Goal: Obtain resource: Obtain resource

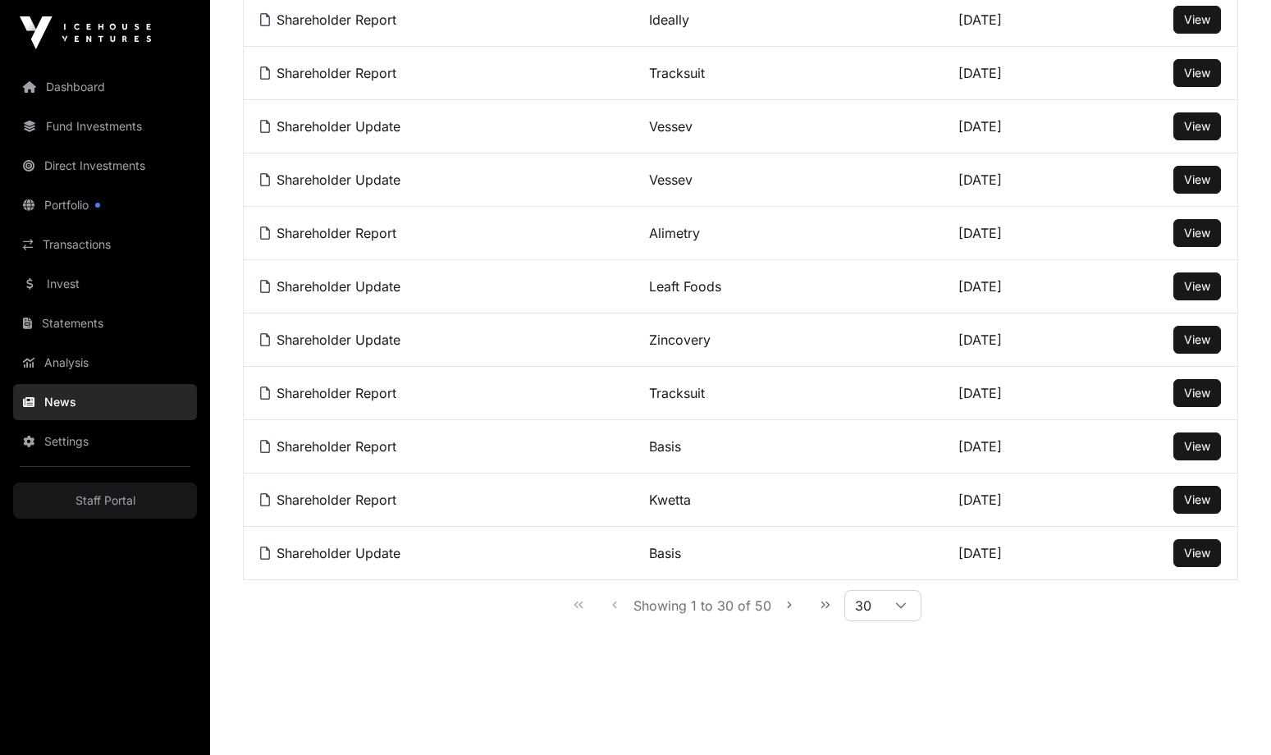
scroll to position [1345, 0]
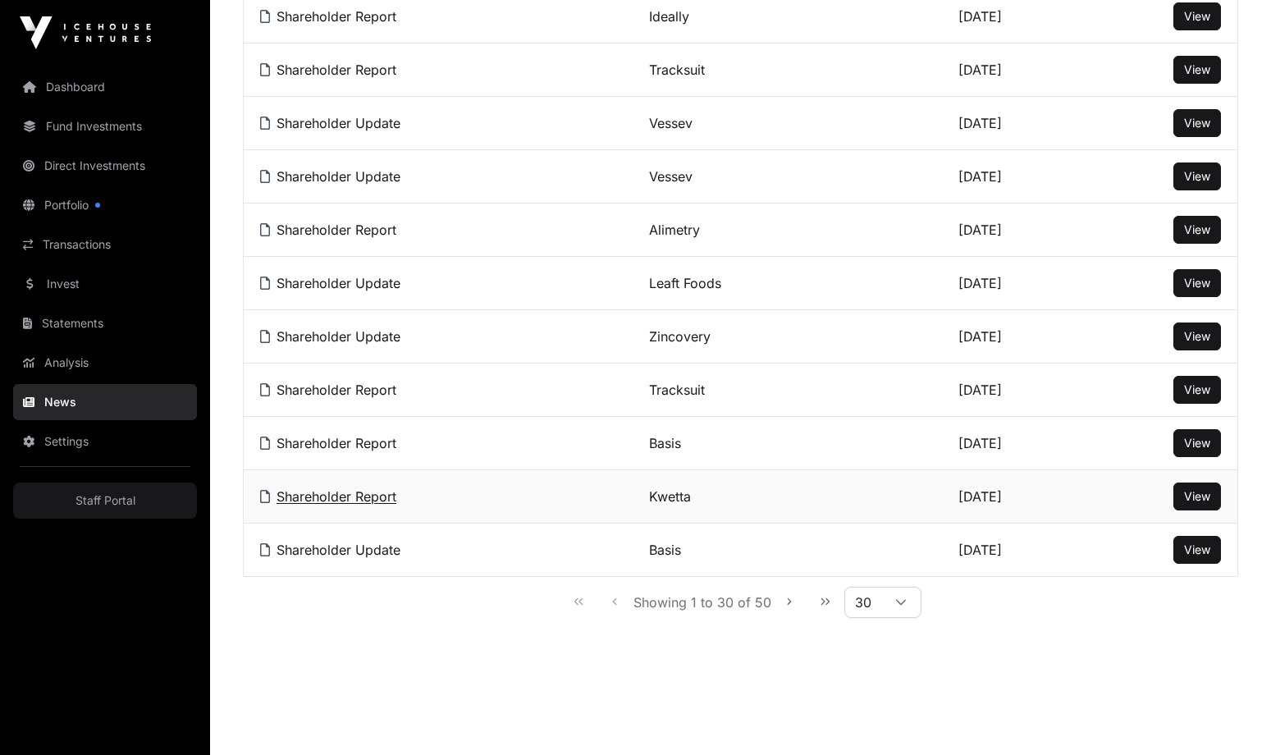
click at [328, 495] on link "Shareholder Report" at bounding box center [328, 496] width 136 height 16
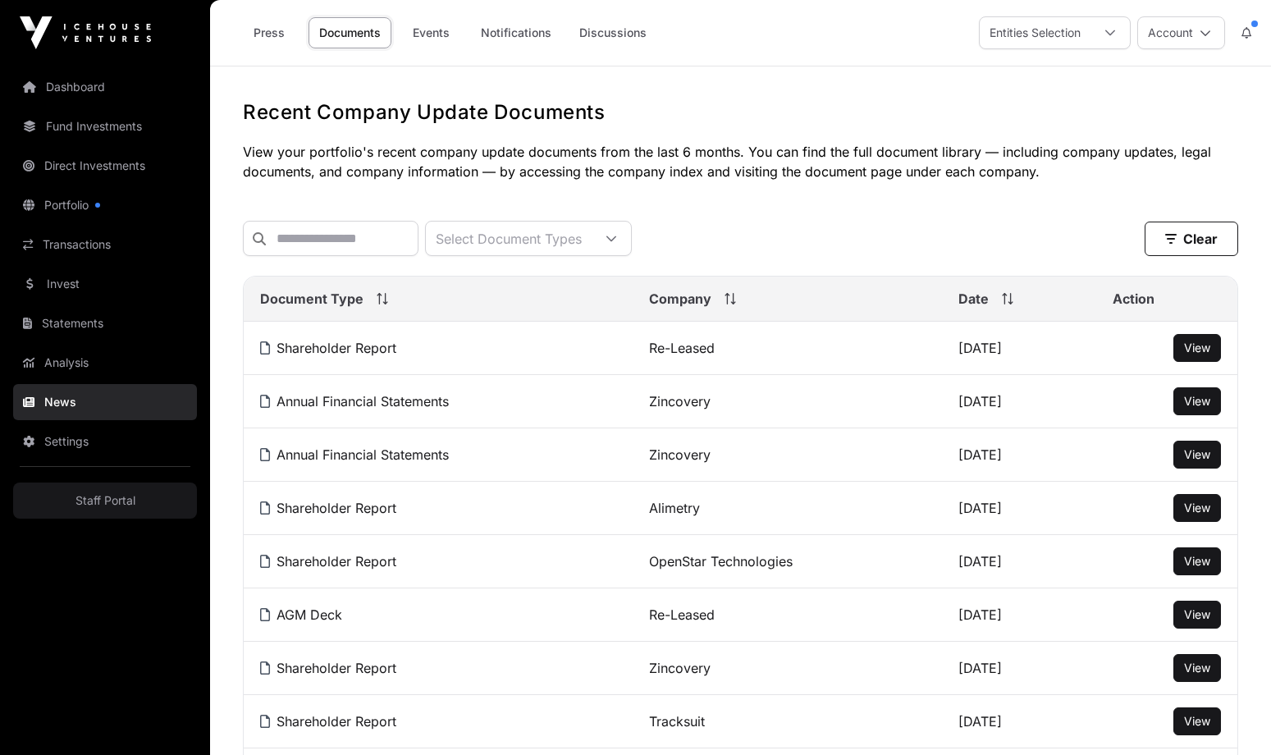
click at [348, 34] on link "Documents" at bounding box center [349, 32] width 83 height 31
click at [521, 239] on div "Select Document Types" at bounding box center [509, 239] width 166 height 34
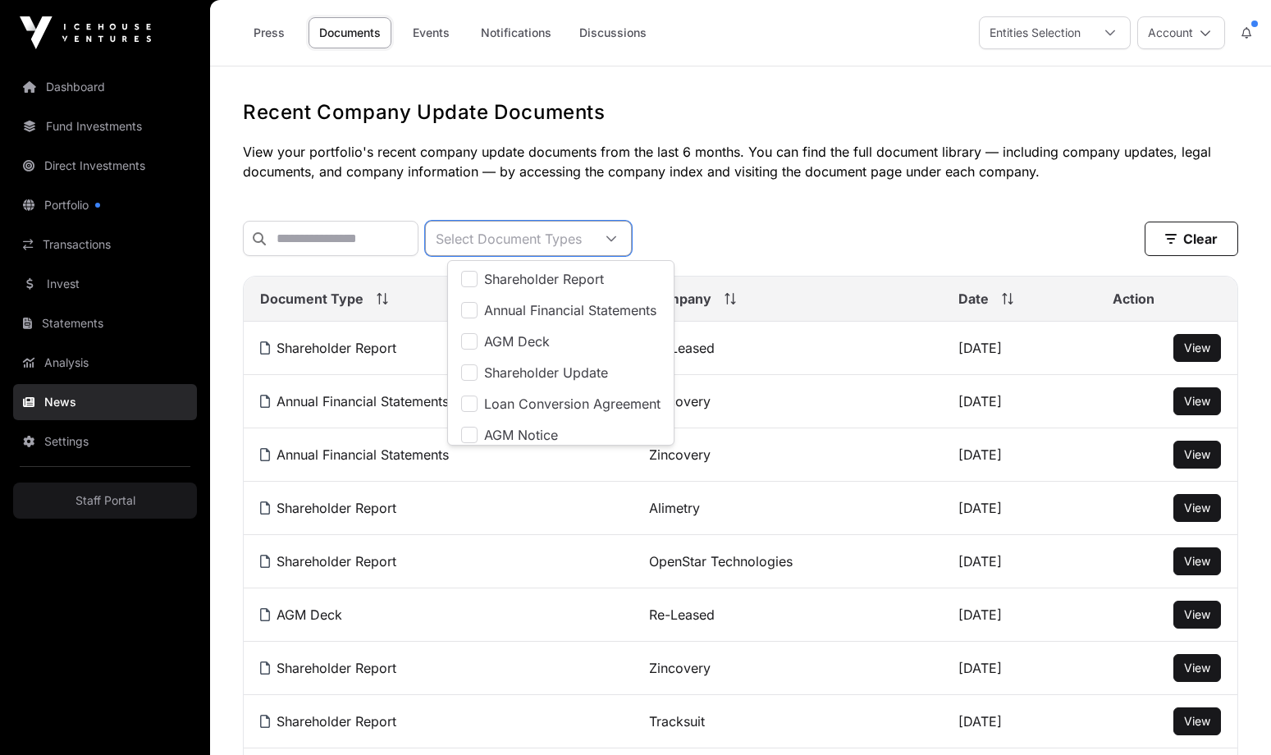
scroll to position [17, 11]
click at [346, 241] on input "text" at bounding box center [331, 238] width 176 height 35
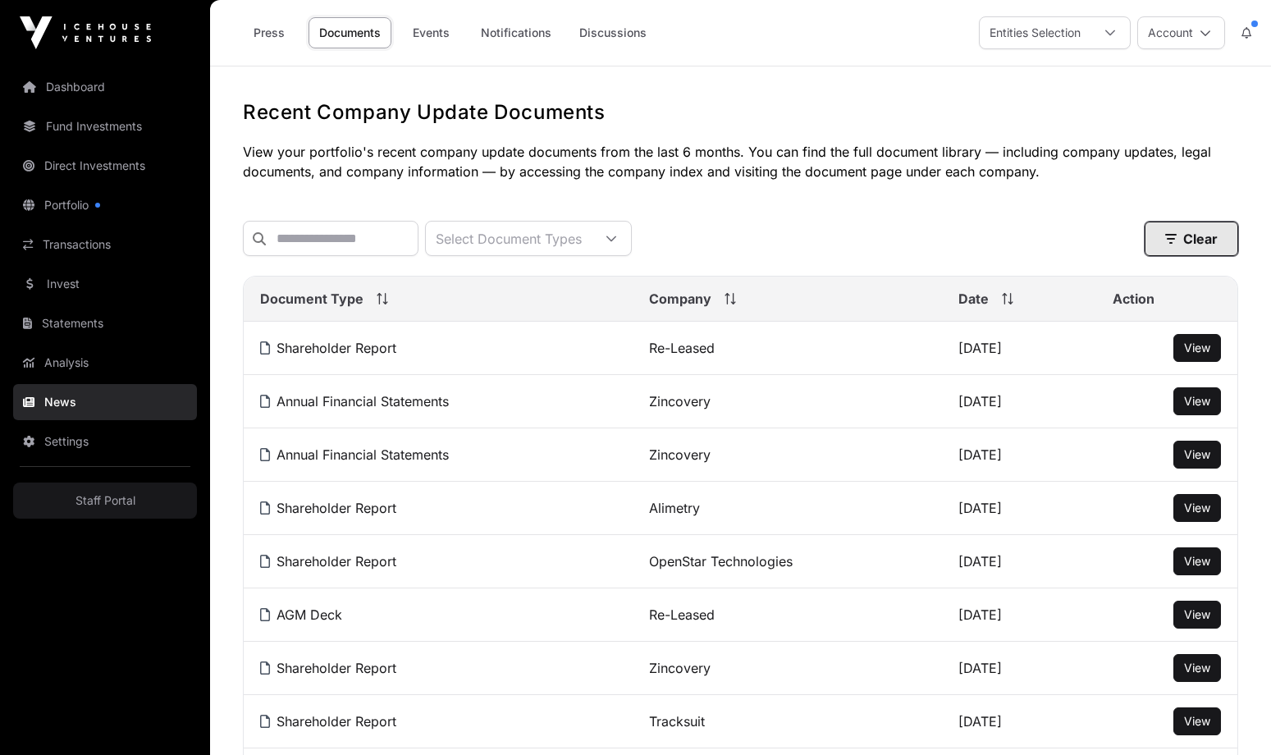
click at [1185, 247] on button "Clear" at bounding box center [1191, 239] width 94 height 34
click at [579, 151] on p "View your portfolio's recent company update documents from the last 6 months. Y…" at bounding box center [740, 161] width 995 height 39
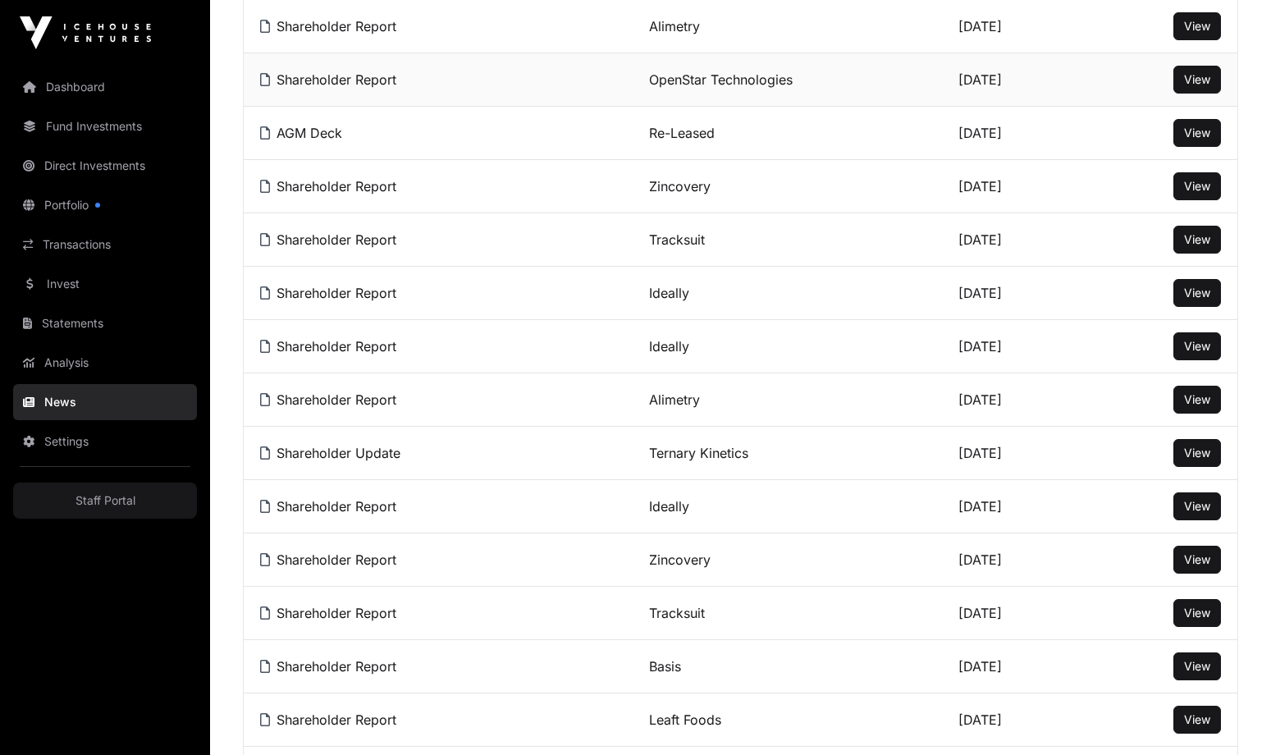
scroll to position [0, 0]
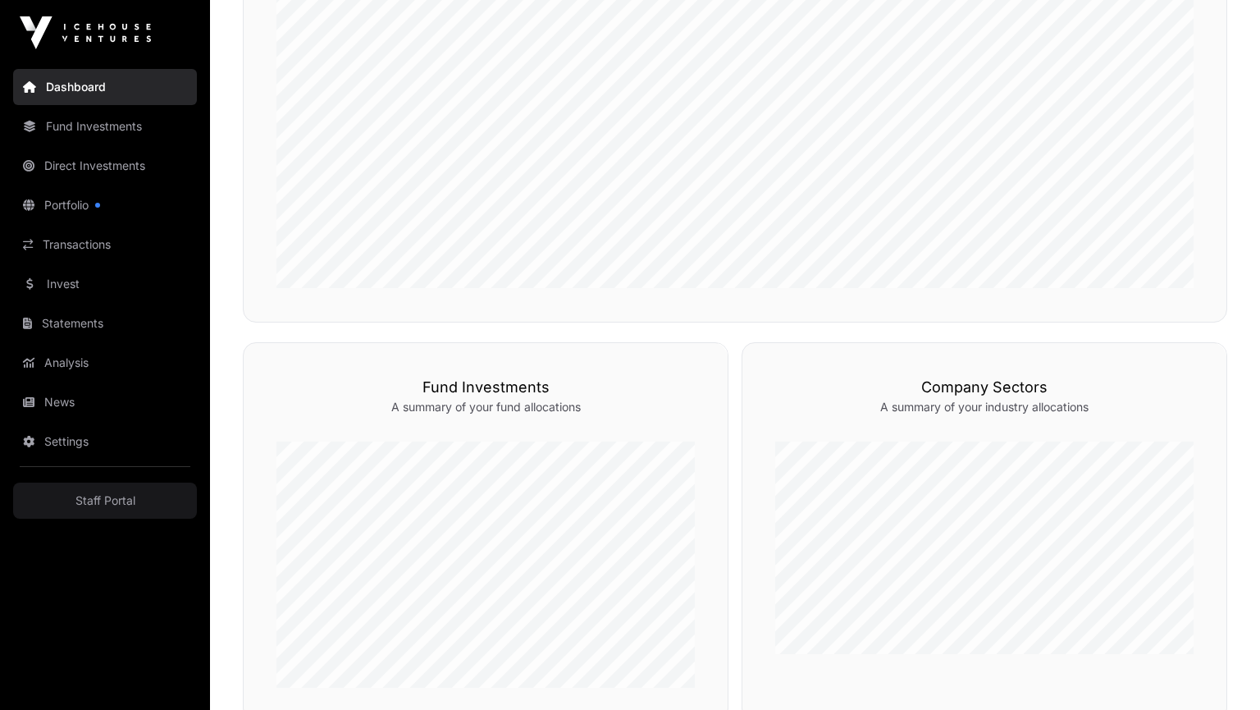
scroll to position [607, 0]
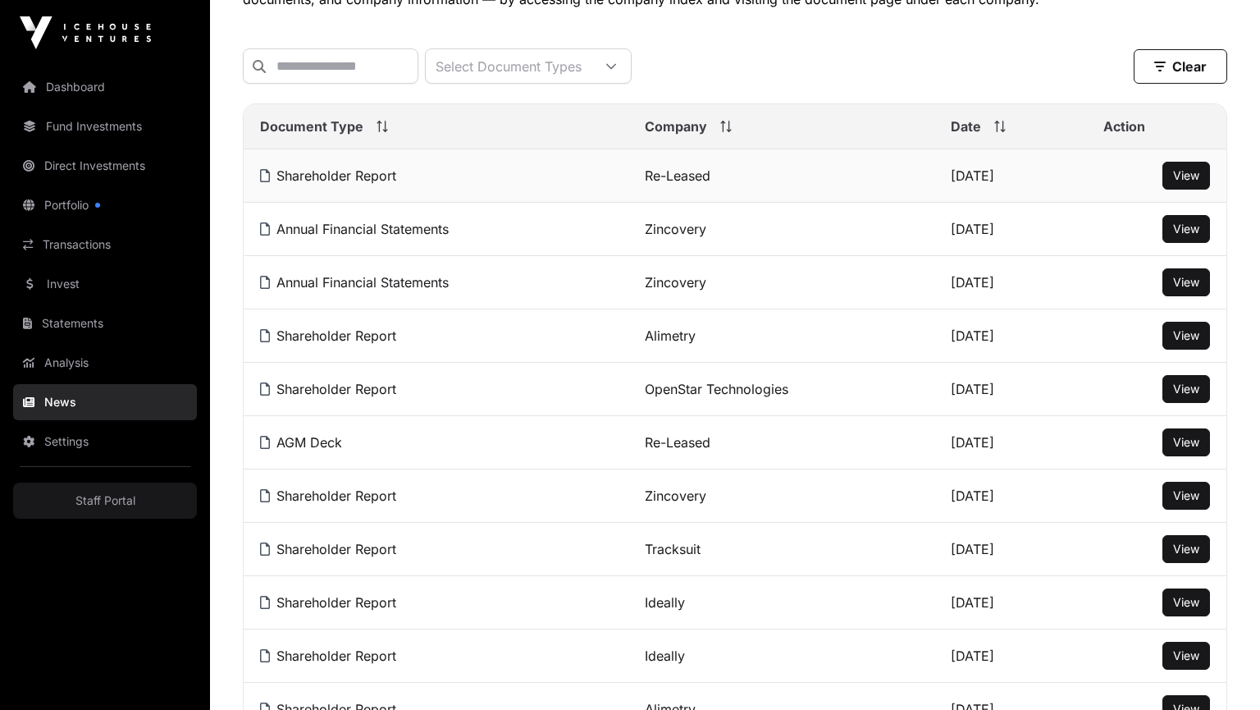
scroll to position [169, 0]
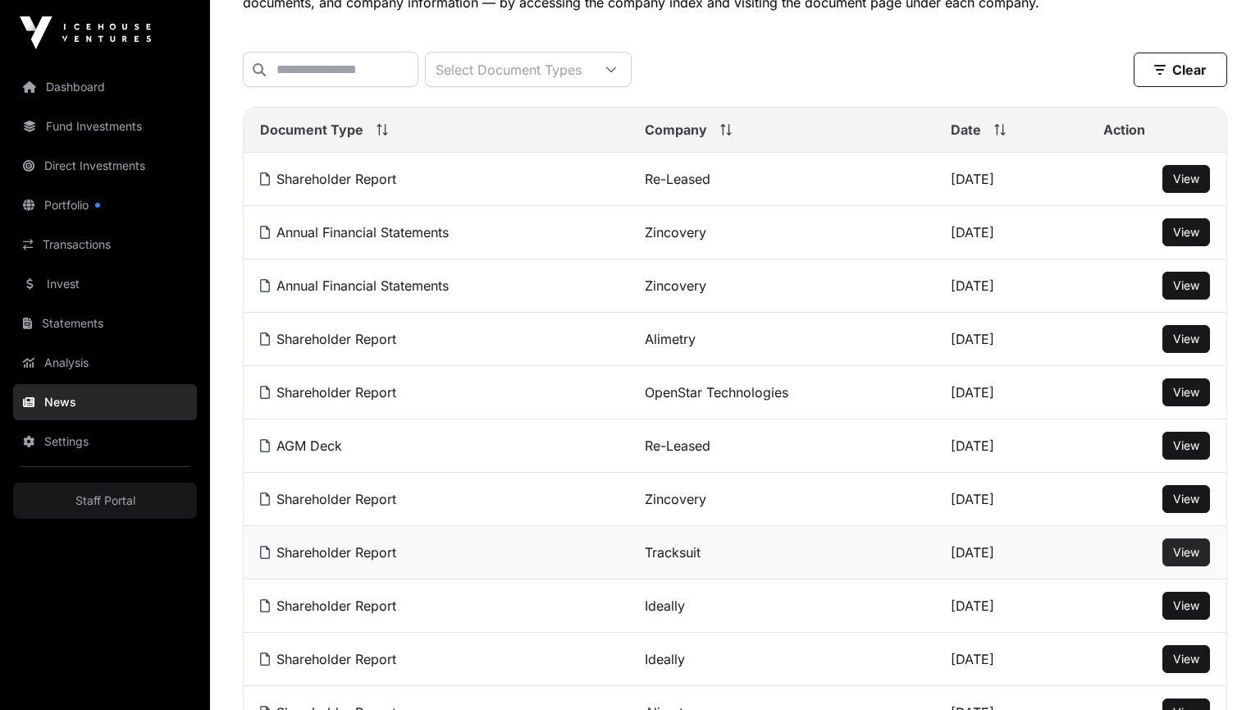
click at [1176, 558] on span "View" at bounding box center [1186, 552] width 26 height 14
